Goal: Transaction & Acquisition: Purchase product/service

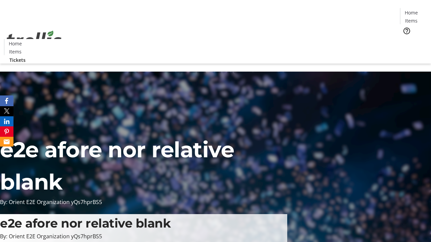
click at [405, 39] on span "Tickets" at bounding box center [413, 42] width 16 height 7
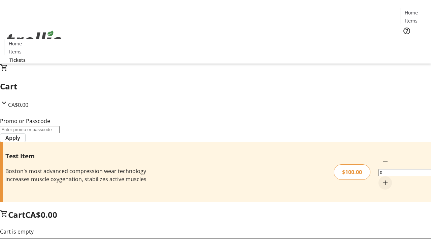
click at [381, 179] on mat-icon "Increment by one" at bounding box center [385, 183] width 8 height 8
type input "1"
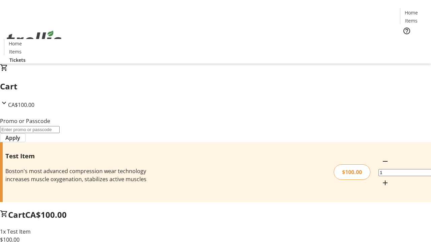
type input "FLAT"
